Goal: Check status: Check status

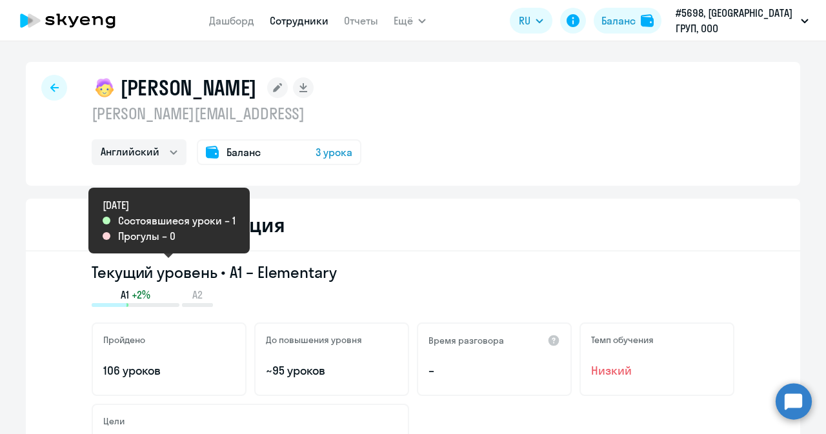
select select "english"
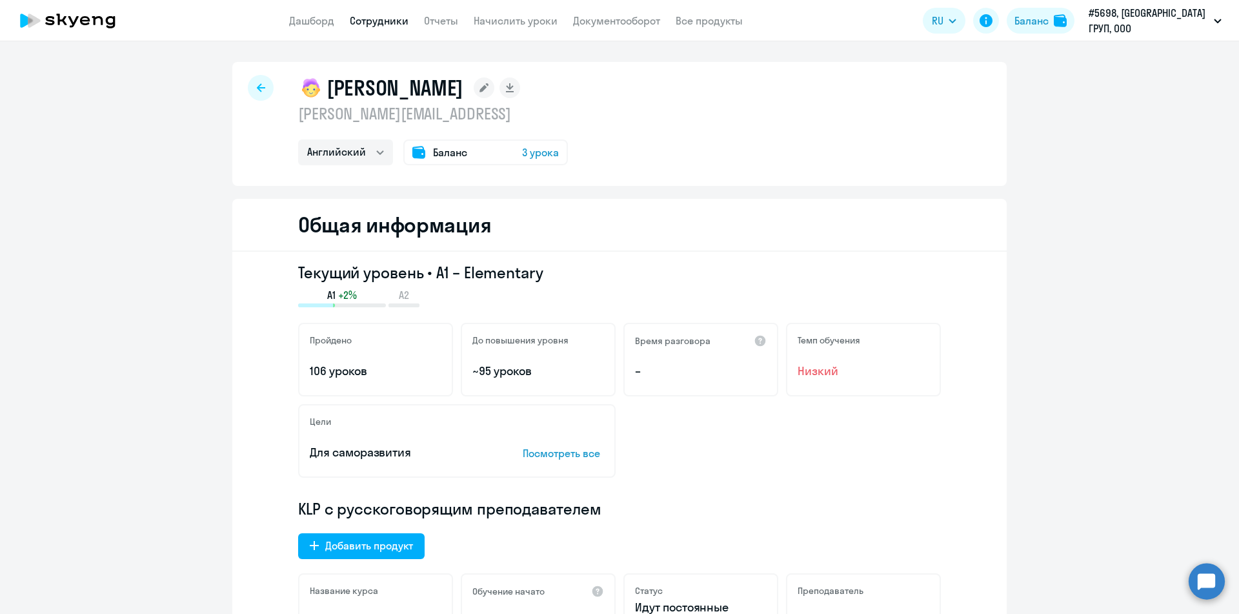
select select "english"
